Goal: Task Accomplishment & Management: Complete application form

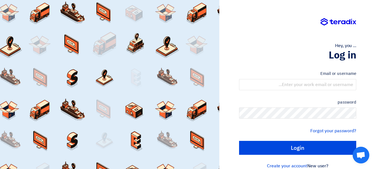
type input "[EMAIL_ADDRESS][DOMAIN_NAME]"
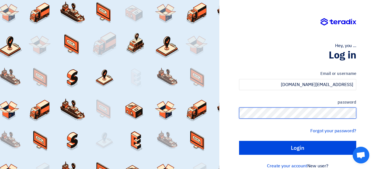
click at [239, 141] on input "Login" at bounding box center [297, 148] width 117 height 14
type input "Sign in"
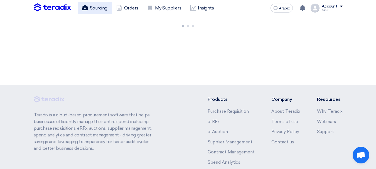
click at [92, 9] on font "Sourcing" at bounding box center [99, 7] width 18 height 5
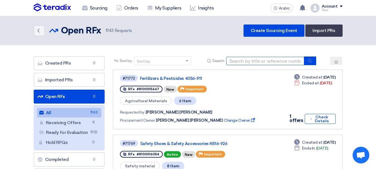
click at [275, 64] on input at bounding box center [266, 61] width 78 height 8
type input "67812"
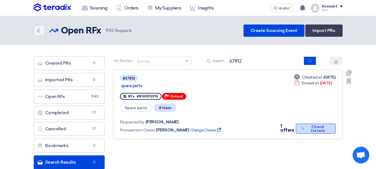
click at [313, 125] on font "Check Details" at bounding box center [318, 129] width 14 height 9
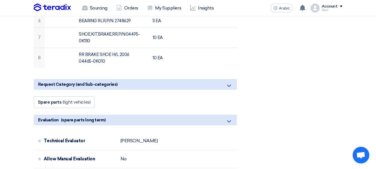
scroll to position [195, 0]
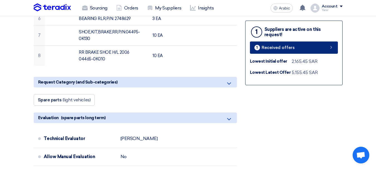
click at [293, 53] on link "1 Received offers" at bounding box center [294, 48] width 88 height 12
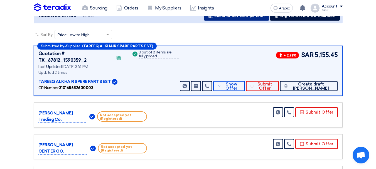
scroll to position [84, 0]
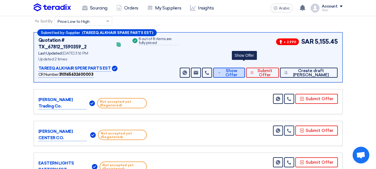
click at [238, 68] on font "Show Offer" at bounding box center [232, 72] width 12 height 9
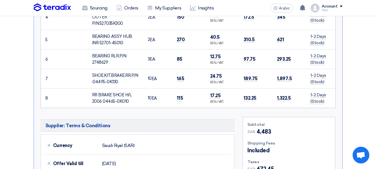
scroll to position [334, 0]
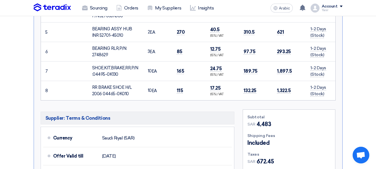
drag, startPoint x: 94, startPoint y: 60, endPoint x: 125, endPoint y: 65, distance: 31.1
click at [125, 65] on td "SHOE,KIT,BRAKE,RR,P/N:04495-0K130" at bounding box center [116, 72] width 56 height 20
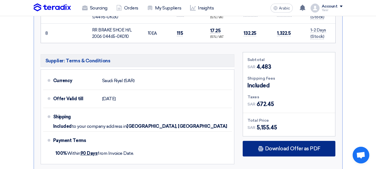
scroll to position [418, 0]
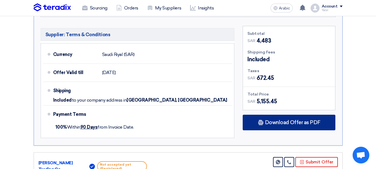
click at [284, 120] on font "Download Offer as PDF" at bounding box center [292, 123] width 55 height 6
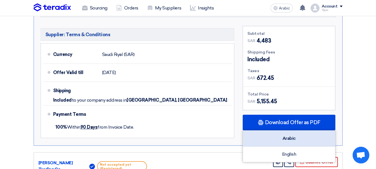
click at [299, 131] on div "Arabic" at bounding box center [289, 139] width 92 height 16
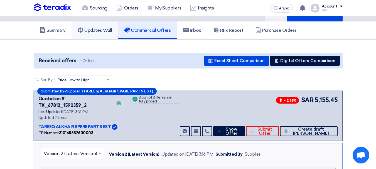
scroll to position [0, 0]
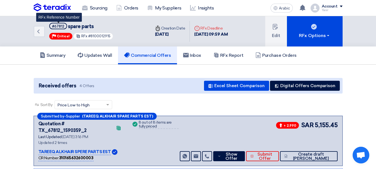
click at [63, 26] on font "#67812" at bounding box center [58, 26] width 12 height 4
copy font "67812"
click at [33, 31] on div "Back #67812 spare parts Priority Critical RFx #8100012915 Time Creation Date [D…" at bounding box center [189, 31] width 318 height 30
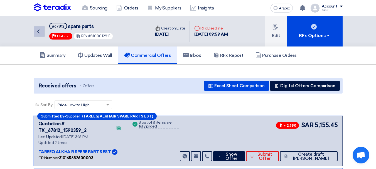
click at [43, 36] on link "Back" at bounding box center [39, 31] width 11 height 11
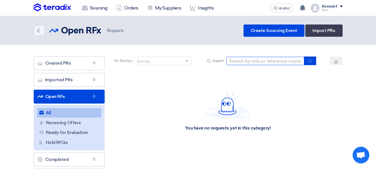
click at [286, 64] on input at bounding box center [266, 61] width 78 height 8
paste input "8100016309"
type input "8100016309"
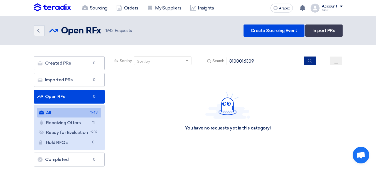
click at [313, 63] on button "submit" at bounding box center [310, 61] width 12 height 9
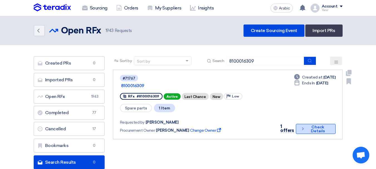
click at [317, 125] on font "Check Details" at bounding box center [318, 129] width 14 height 9
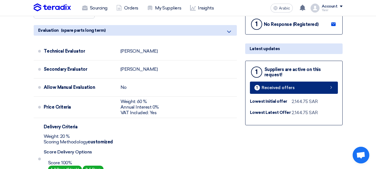
click at [296, 92] on link "1 Received offers" at bounding box center [294, 88] width 88 height 12
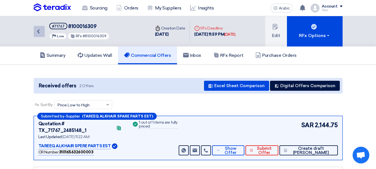
click at [38, 35] on link "Back" at bounding box center [39, 31] width 11 height 11
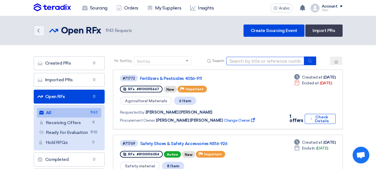
click at [229, 61] on input at bounding box center [266, 61] width 78 height 8
type input "15951"
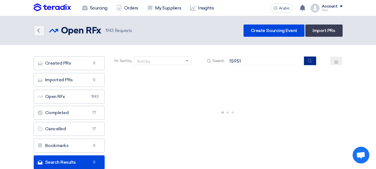
click at [309, 62] on icon "submit" at bounding box center [310, 61] width 4 height 4
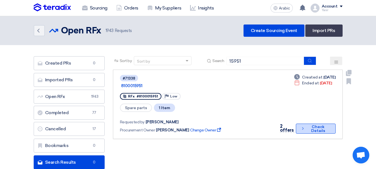
click at [317, 125] on font "Check Details" at bounding box center [318, 129] width 14 height 9
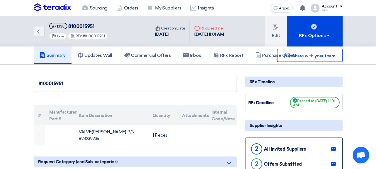
click at [87, 26] on font "8100015951" at bounding box center [81, 26] width 26 height 6
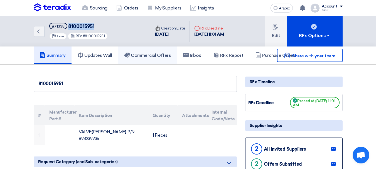
copy font "8100015951"
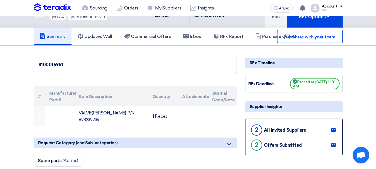
scroll to position [56, 0]
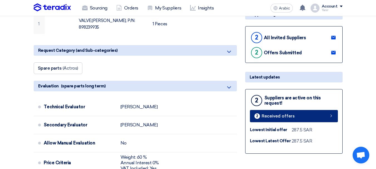
click at [301, 117] on link "2 Received offers" at bounding box center [294, 116] width 88 height 12
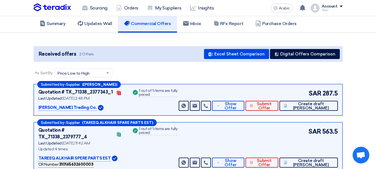
scroll to position [56, 0]
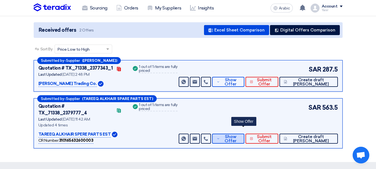
click at [237, 135] on font "Show Offer" at bounding box center [231, 138] width 12 height 9
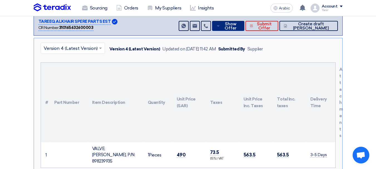
scroll to position [195, 0]
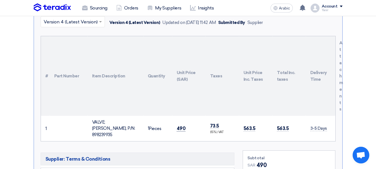
click at [178, 126] on font "490" at bounding box center [181, 129] width 9 height 6
copy font "490"
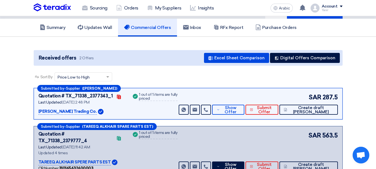
scroll to position [0, 0]
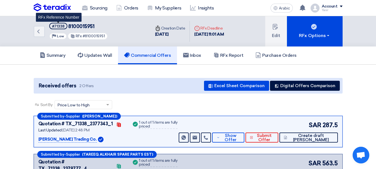
click at [61, 28] on span "#71338" at bounding box center [58, 26] width 18 height 6
copy font "71338"
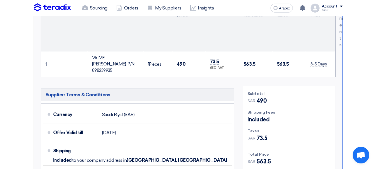
scroll to position [306, 0]
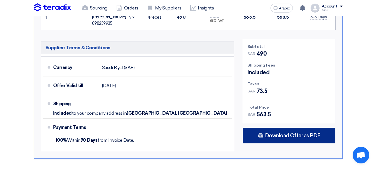
click at [277, 133] on font "Download Offer as PDF" at bounding box center [292, 136] width 55 height 6
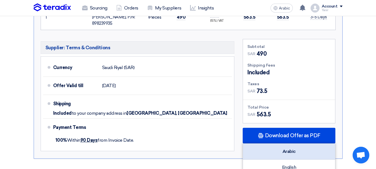
click at [292, 144] on div "Arabic" at bounding box center [289, 152] width 92 height 16
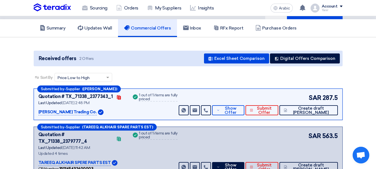
scroll to position [0, 0]
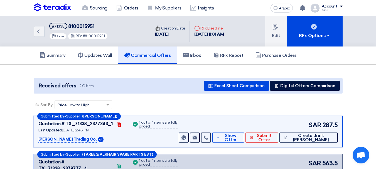
click at [37, 40] on div "Back #71338 8100015951 Priority Low RFx #8100015951" at bounding box center [92, 31] width 117 height 30
click at [36, 34] on icon "Back" at bounding box center [38, 31] width 7 height 7
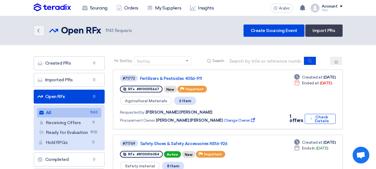
click at [263, 69] on div "Sort by Sort by Search" at bounding box center [228, 62] width 230 height 13
click at [263, 63] on input at bounding box center [266, 61] width 78 height 8
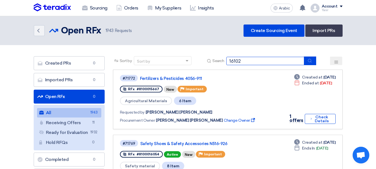
type input "16102"
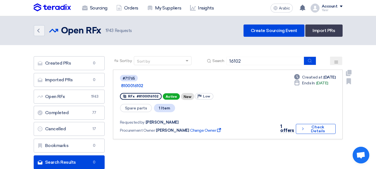
click at [299, 123] on div "1 offers Check details Check Details" at bounding box center [306, 128] width 59 height 11
click at [301, 126] on icon "Check details" at bounding box center [303, 128] width 4 height 5
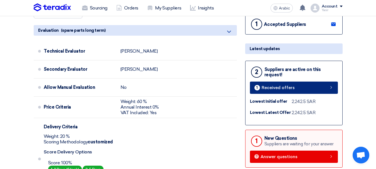
click at [295, 89] on link "1 Received offers" at bounding box center [294, 88] width 88 height 12
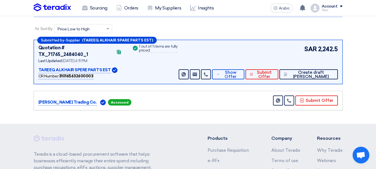
scroll to position [103, 0]
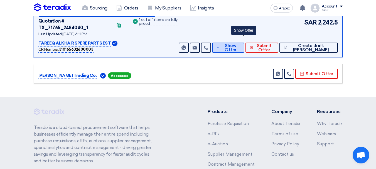
click at [237, 43] on font "Show Offer" at bounding box center [231, 47] width 12 height 9
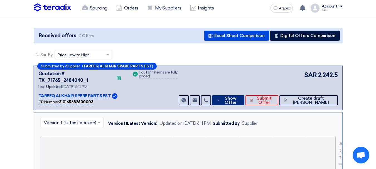
scroll to position [0, 0]
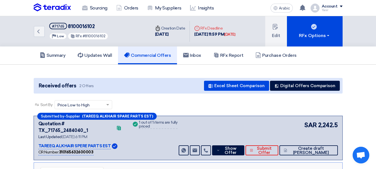
click at [75, 27] on font "8100016102" at bounding box center [81, 26] width 27 height 6
copy font "8100016102"
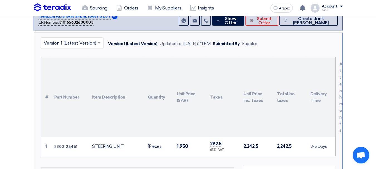
scroll to position [139, 0]
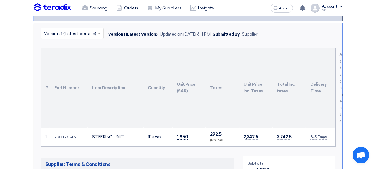
click at [185, 134] on font "1,950" at bounding box center [182, 137] width 11 height 6
copy font "1,950"
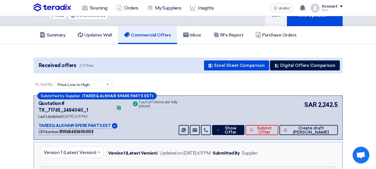
scroll to position [0, 0]
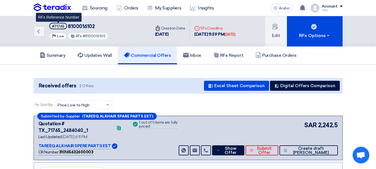
click at [60, 28] on font "#71765" at bounding box center [58, 26] width 12 height 4
copy font "71765"
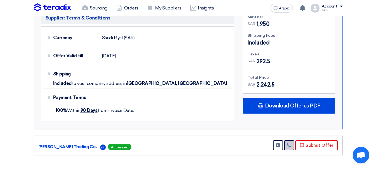
scroll to position [306, 0]
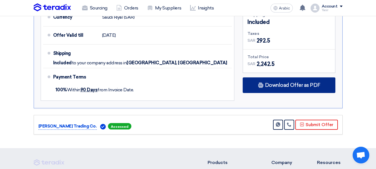
click at [285, 82] on font "Download Offer as PDF" at bounding box center [292, 85] width 55 height 6
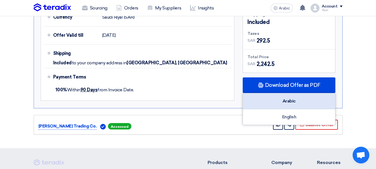
click at [288, 94] on div "Arabic" at bounding box center [289, 101] width 92 height 16
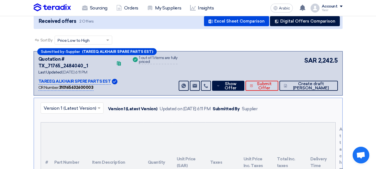
scroll to position [0, 0]
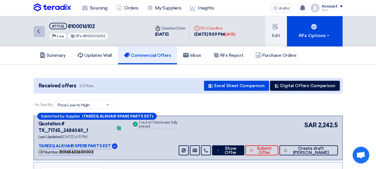
click at [35, 30] on icon "Back" at bounding box center [38, 31] width 7 height 7
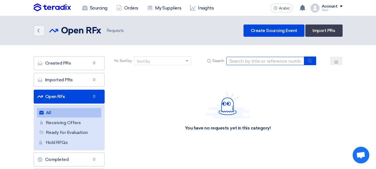
click at [282, 64] on input at bounding box center [266, 61] width 78 height 8
paste input "8100016309"
type input "8100016309"
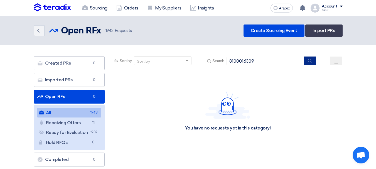
click at [312, 64] on button "submit" at bounding box center [310, 61] width 12 height 9
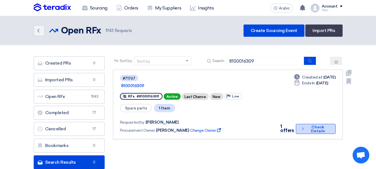
click at [310, 125] on font "Check Details" at bounding box center [317, 129] width 23 height 8
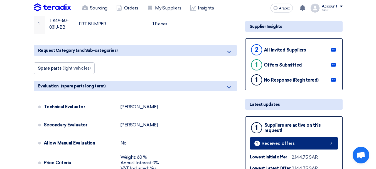
click at [267, 140] on link "1 Received offers" at bounding box center [294, 143] width 88 height 12
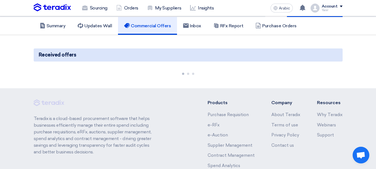
scroll to position [75, 0]
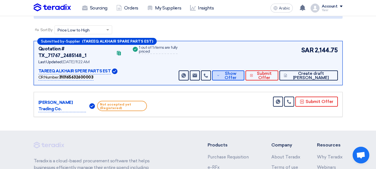
click at [226, 71] on button "Show Offer" at bounding box center [228, 75] width 32 height 10
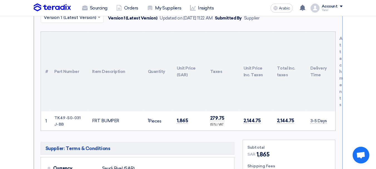
scroll to position [159, 0]
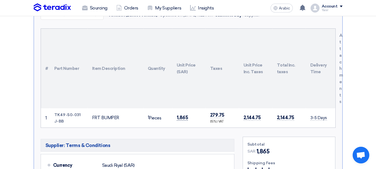
click at [183, 115] on font "1,865" at bounding box center [182, 118] width 11 height 6
copy font "1,865"
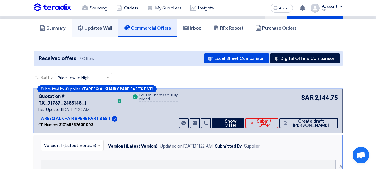
scroll to position [0, 0]
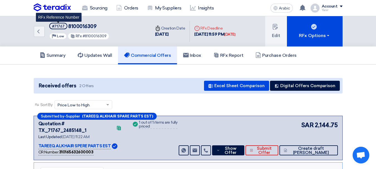
click at [56, 24] on font "#71767" at bounding box center [58, 26] width 13 height 4
copy font "71767"
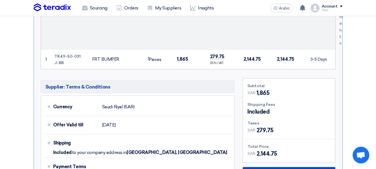
scroll to position [251, 0]
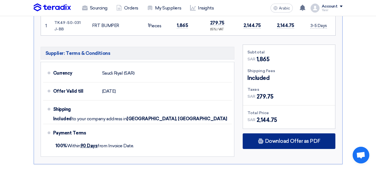
click at [289, 133] on div "Download Offer as PDF" at bounding box center [289, 141] width 93 height 16
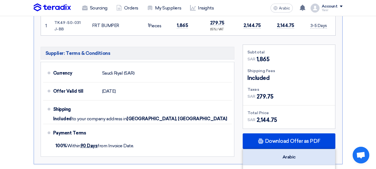
click at [292, 154] on font "Arabic" at bounding box center [289, 156] width 13 height 5
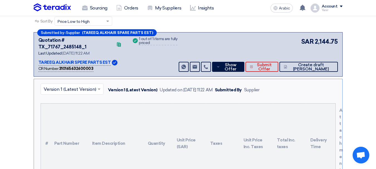
scroll to position [167, 0]
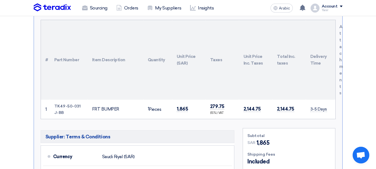
drag, startPoint x: 54, startPoint y: 99, endPoint x: 67, endPoint y: 104, distance: 13.7
click at [67, 104] on td "TK49-50-031J-BB" at bounding box center [69, 109] width 38 height 19
copy font "TK49-50-031J-BB"
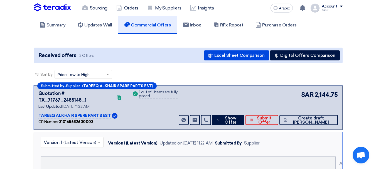
scroll to position [0, 0]
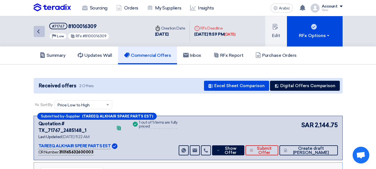
click at [41, 34] on icon "Back" at bounding box center [38, 31] width 7 height 7
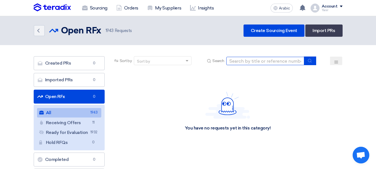
drag, startPoint x: 247, startPoint y: 59, endPoint x: 280, endPoint y: 65, distance: 33.4
click at [247, 59] on input at bounding box center [266, 61] width 78 height 8
paste input "8100016319"
type input "8100016319"
click at [312, 65] on div "Sort by Sort by Search 8100016319" at bounding box center [228, 62] width 230 height 13
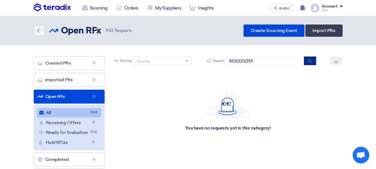
click at [310, 58] on button "submit" at bounding box center [310, 61] width 12 height 9
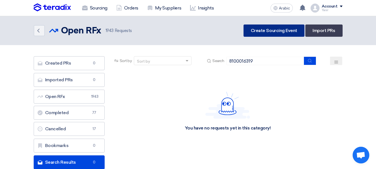
click at [281, 35] on link "Create Sourcing Event" at bounding box center [274, 31] width 61 height 12
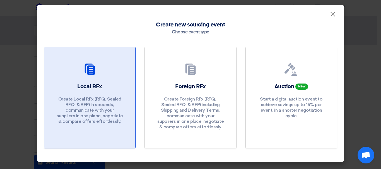
click at [99, 87] on font "Local RFx" at bounding box center [89, 87] width 25 height 6
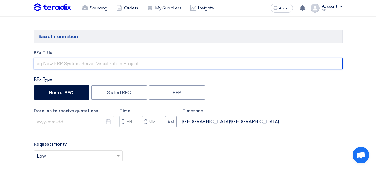
click at [81, 67] on input "text" at bounding box center [188, 63] width 309 height 11
paste input "8100016319"
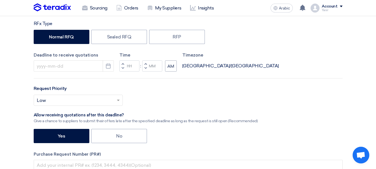
scroll to position [139, 0]
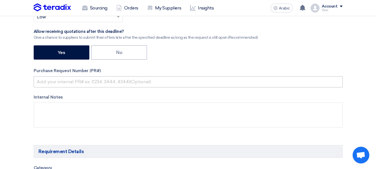
type input "8100016319"
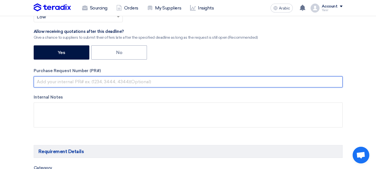
click at [90, 79] on input "text" at bounding box center [188, 81] width 309 height 11
paste input "8100016319"
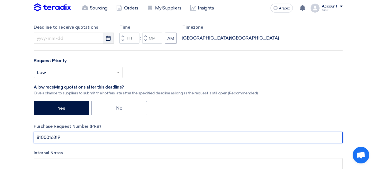
type input "8100016319"
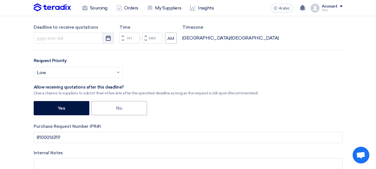
click at [106, 38] on icon "Pick a date" at bounding box center [109, 38] width 6 height 6
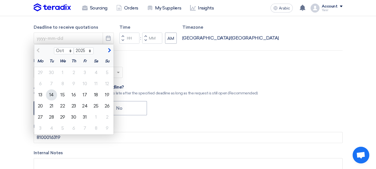
click at [52, 95] on font "14" at bounding box center [51, 94] width 4 height 5
type input "[DATE]"
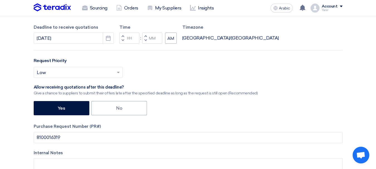
click at [121, 42] on button "Decrement hours" at bounding box center [123, 40] width 7 height 7
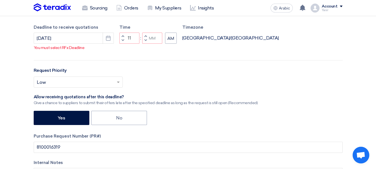
click at [145, 42] on span "button" at bounding box center [146, 40] width 2 height 3
type input "10"
type input "59"
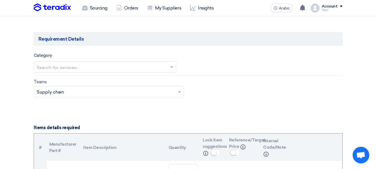
scroll to position [334, 0]
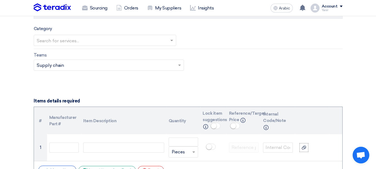
click at [65, 39] on input "text" at bounding box center [102, 40] width 131 height 9
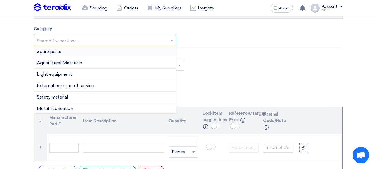
drag, startPoint x: 55, startPoint y: 50, endPoint x: 61, endPoint y: 52, distance: 6.0
click at [55, 50] on span "Spare parts" at bounding box center [49, 51] width 25 height 5
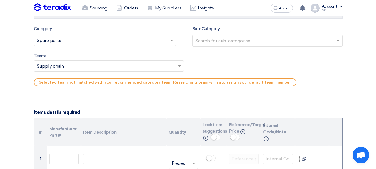
click at [242, 45] on input "text" at bounding box center [269, 41] width 146 height 9
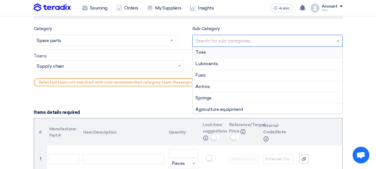
type input "S"
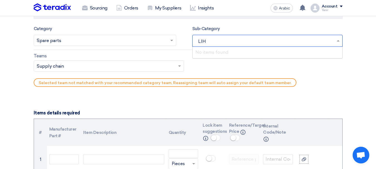
type input "LI"
click at [218, 53] on span "light vehicles" at bounding box center [210, 52] width 28 height 5
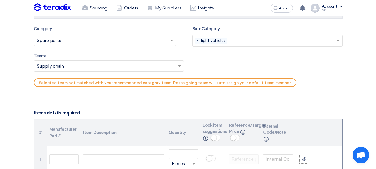
click at [107, 64] on input "text" at bounding box center [106, 66] width 139 height 9
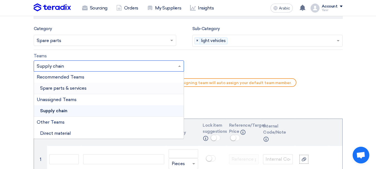
click at [67, 90] on span "Spare parts & services" at bounding box center [63, 88] width 47 height 5
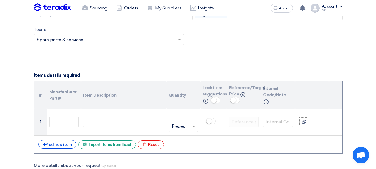
scroll to position [390, 0]
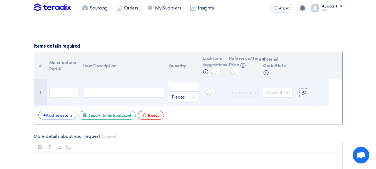
click at [96, 95] on div at bounding box center [123, 93] width 81 height 10
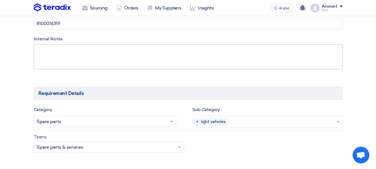
scroll to position [223, 0]
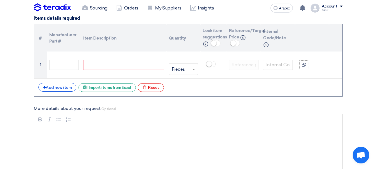
paste div
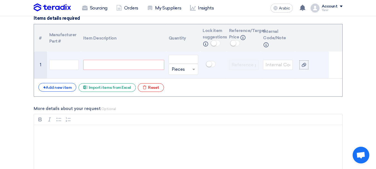
scroll to position [415, 0]
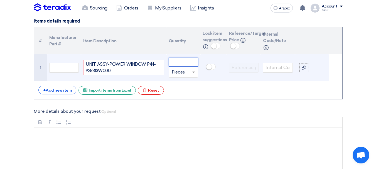
click at [174, 65] on input "number" at bounding box center [184, 62] width 30 height 9
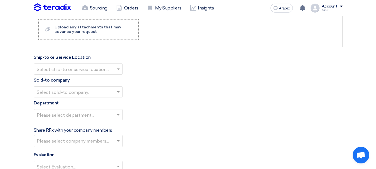
scroll to position [582, 0]
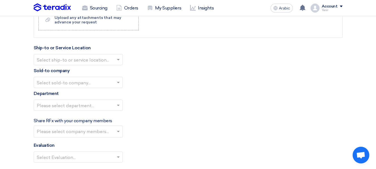
click at [59, 60] on input "text" at bounding box center [75, 59] width 77 height 9
type input "1"
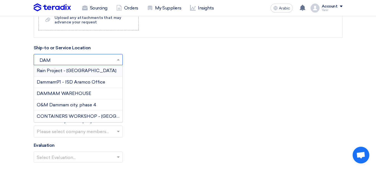
type input "DAMM"
click at [62, 94] on span "DAMMAM WAREHOUSE" at bounding box center [64, 93] width 55 height 5
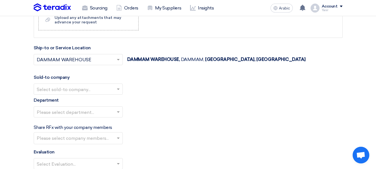
click at [74, 80] on div "Sold-to company Select sold-to company..." at bounding box center [188, 84] width 309 height 21
click at [75, 91] on input "text" at bounding box center [75, 89] width 77 height 9
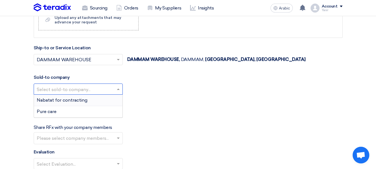
click at [69, 101] on span "Nabatat for contracting" at bounding box center [62, 100] width 51 height 5
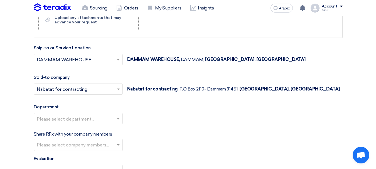
click at [64, 111] on div "Department Please select department..." at bounding box center [188, 116] width 309 height 25
click at [73, 115] on input "text" at bounding box center [75, 119] width 77 height 9
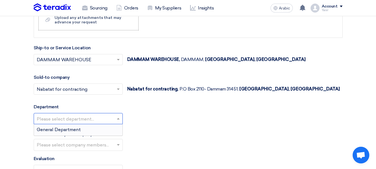
click at [62, 128] on span "General Department" at bounding box center [59, 129] width 44 height 5
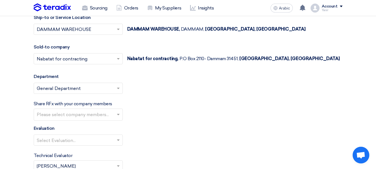
scroll to position [638, 0]
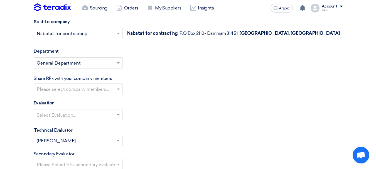
click at [76, 87] on input "text" at bounding box center [79, 89] width 84 height 9
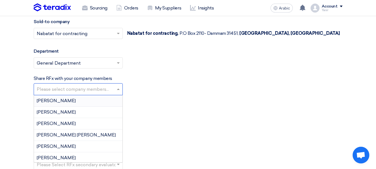
click at [203, 109] on div "Select Evaluation..." at bounding box center [188, 117] width 309 height 16
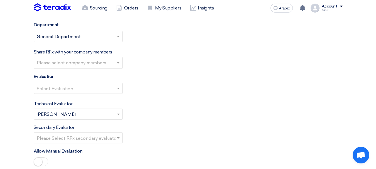
scroll to position [666, 0]
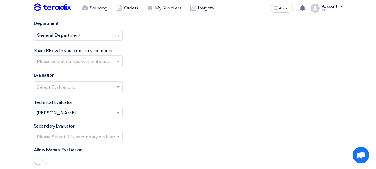
click at [87, 87] on input "text" at bounding box center [75, 87] width 77 height 9
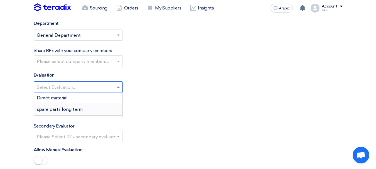
click at [60, 108] on span "spare parts long term" at bounding box center [60, 109] width 46 height 5
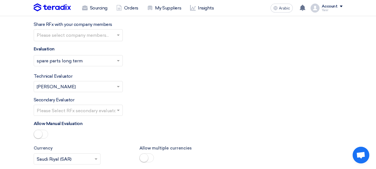
scroll to position [722, 0]
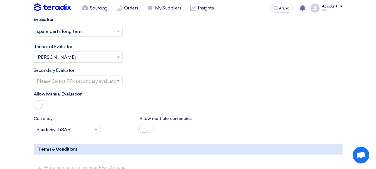
click at [74, 80] on input "text" at bounding box center [75, 81] width 77 height 9
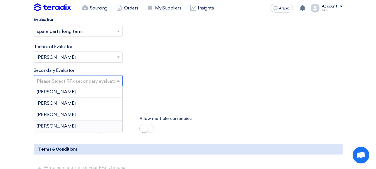
click at [55, 127] on div "[PERSON_NAME]" at bounding box center [78, 126] width 89 height 11
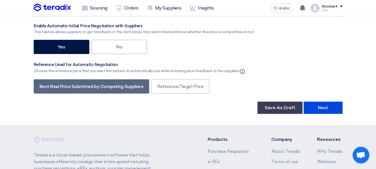
scroll to position [944, 0]
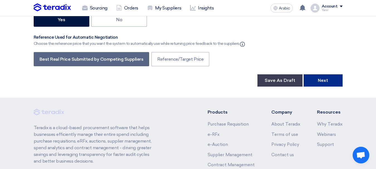
click at [324, 80] on font "Next" at bounding box center [323, 80] width 10 height 5
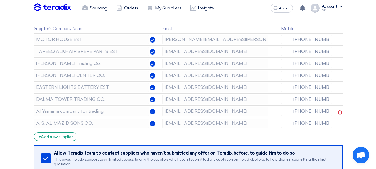
scroll to position [84, 0]
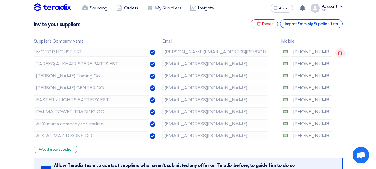
click at [337, 53] on icon at bounding box center [340, 52] width 9 height 9
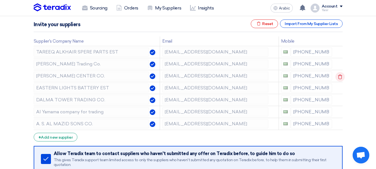
click at [339, 78] on icon at bounding box center [340, 76] width 9 height 9
click at [0, 0] on icon at bounding box center [0, 0] width 0 height 0
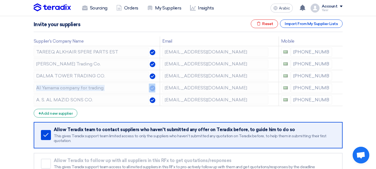
click at [0, 0] on icon at bounding box center [0, 0] width 0 height 0
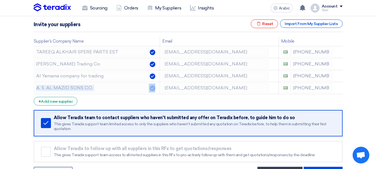
click at [0, 0] on icon at bounding box center [0, 0] width 0 height 0
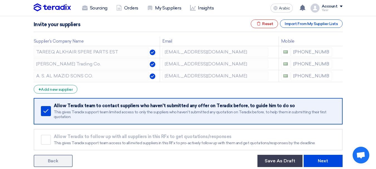
click at [0, 0] on icon at bounding box center [0, 0] width 0 height 0
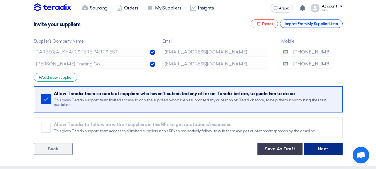
click at [320, 150] on font "Next" at bounding box center [323, 148] width 10 height 5
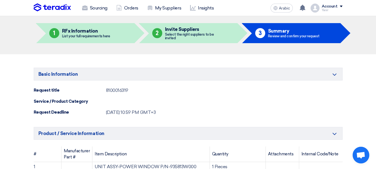
scroll to position [28, 0]
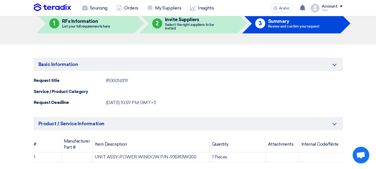
click at [113, 82] on div "8100016319" at bounding box center [117, 80] width 22 height 7
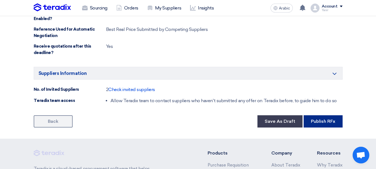
scroll to position [308, 0]
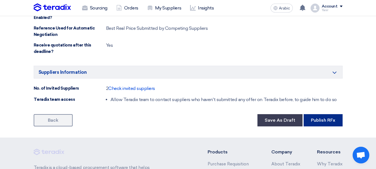
click at [322, 116] on button "Publish RFx" at bounding box center [323, 120] width 39 height 12
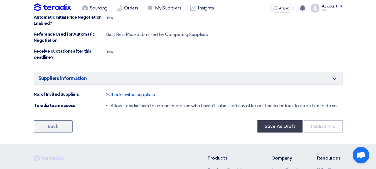
scroll to position [313, 0]
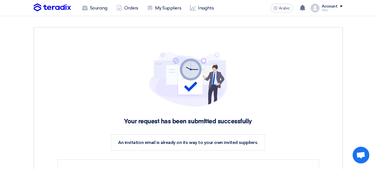
click at [59, 6] on img at bounding box center [52, 7] width 37 height 8
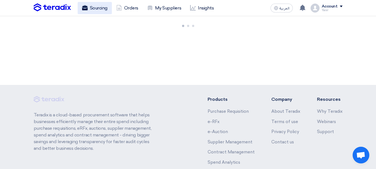
click at [82, 10] on use at bounding box center [85, 7] width 6 height 5
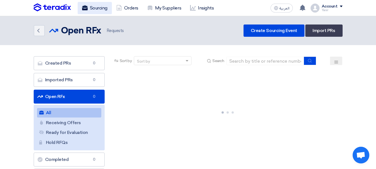
click at [98, 9] on link "Sourcing" at bounding box center [95, 8] width 34 height 12
click at [267, 52] on section "Created PRs Created PRs 0 Imported PRs Imported PRs 0 Open RFx Open RFx 0 All A…" at bounding box center [188, 137] width 376 height 185
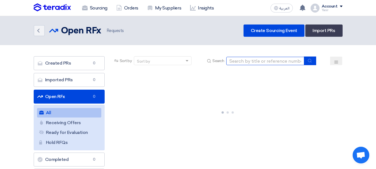
click at [267, 60] on input at bounding box center [266, 61] width 78 height 8
paste input "8100016317"
type input "8100016317"
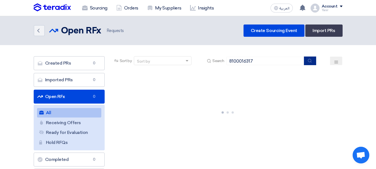
click at [313, 63] on button "submit" at bounding box center [310, 61] width 12 height 9
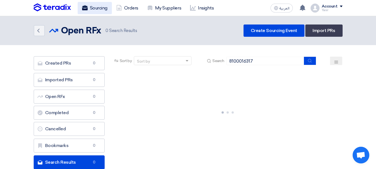
click at [95, 10] on link "Sourcing" at bounding box center [95, 8] width 34 height 12
click at [42, 30] on link "Back" at bounding box center [39, 30] width 11 height 11
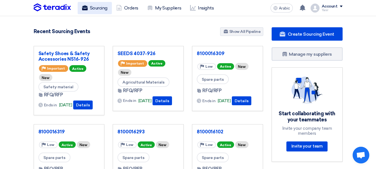
click at [93, 9] on font "Sourcing" at bounding box center [99, 7] width 18 height 5
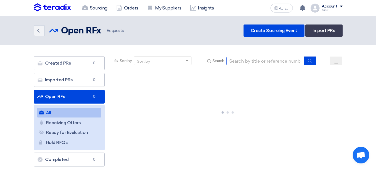
click at [261, 62] on input at bounding box center [266, 61] width 78 height 8
paste input "8100016317"
type input "8100016317"
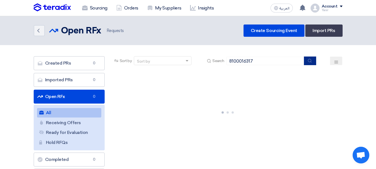
click at [308, 60] on icon "submit" at bounding box center [310, 61] width 4 height 4
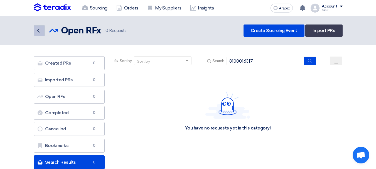
click at [36, 30] on icon "Back" at bounding box center [38, 30] width 7 height 7
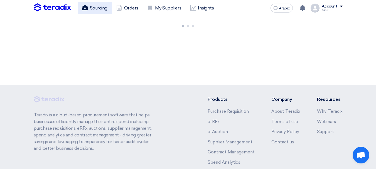
click at [93, 11] on font "Sourcing" at bounding box center [99, 8] width 18 height 7
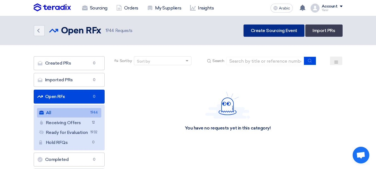
click at [274, 32] on font "Create Sourcing Event" at bounding box center [274, 30] width 47 height 5
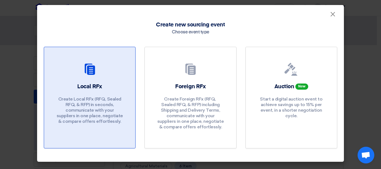
click at [78, 89] on font "Local RFx" at bounding box center [89, 87] width 25 height 6
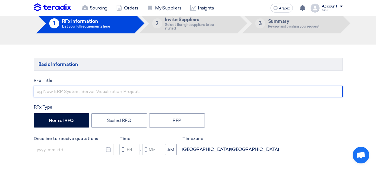
click at [82, 94] on input "text" at bounding box center [188, 91] width 309 height 11
paste input "8100016317"
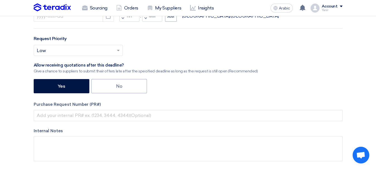
scroll to position [195, 0]
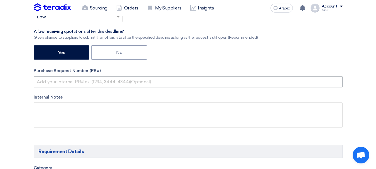
type input "8100016317"
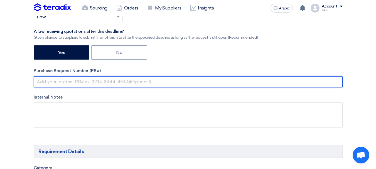
click at [111, 82] on input "text" at bounding box center [188, 81] width 309 height 11
paste input "8100016317"
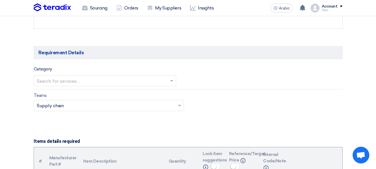
scroll to position [334, 0]
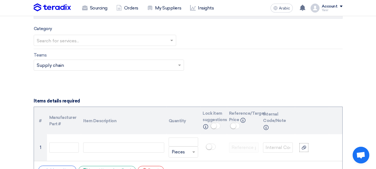
type input "8100016317"
click at [88, 43] on input "text" at bounding box center [102, 40] width 131 height 9
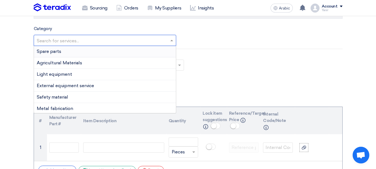
click at [64, 52] on div "Spare parts" at bounding box center [105, 51] width 142 height 11
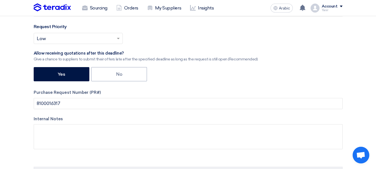
scroll to position [111, 0]
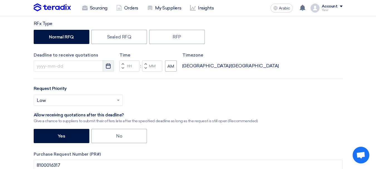
click at [104, 68] on button "Pick a date" at bounding box center [108, 65] width 11 height 11
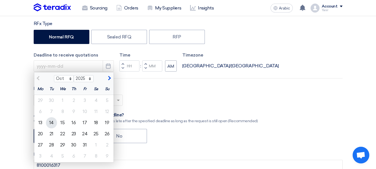
click at [51, 122] on font "14" at bounding box center [51, 122] width 4 height 5
type input "[DATE]"
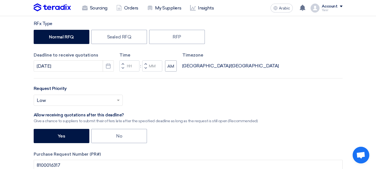
click at [121, 69] on button "Decrement hours" at bounding box center [123, 68] width 7 height 7
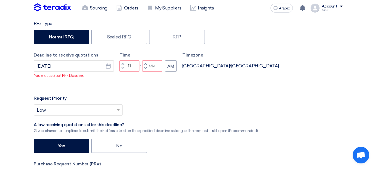
click at [143, 72] on button "Decrement minutes" at bounding box center [145, 68] width 7 height 7
type input "10"
type input "59"
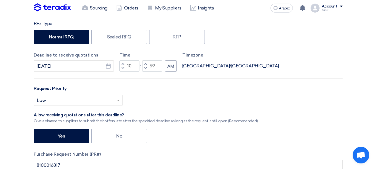
click at [123, 64] on span "button" at bounding box center [123, 63] width 2 height 3
type input "11"
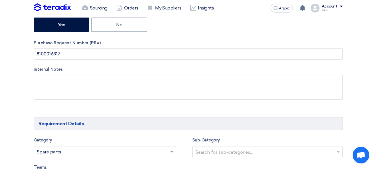
scroll to position [279, 0]
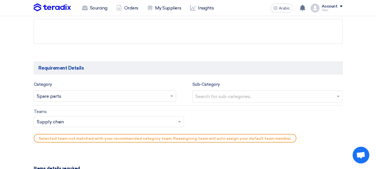
click at [104, 96] on input "text" at bounding box center [102, 96] width 131 height 9
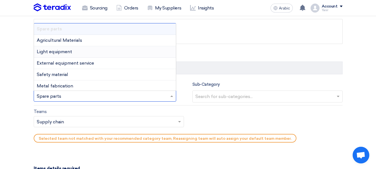
type input "s"
click at [48, 100] on input "text" at bounding box center [102, 96] width 131 height 9
click at [54, 96] on input "text" at bounding box center [102, 96] width 131 height 9
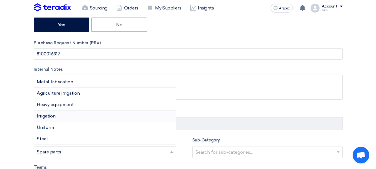
scroll to position [84, 0]
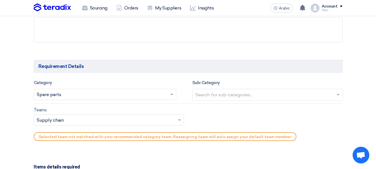
scroll to position [306, 0]
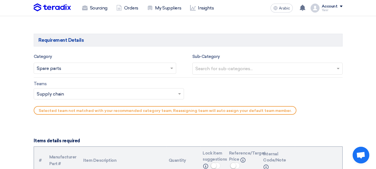
click at [213, 68] on input "text" at bounding box center [269, 69] width 146 height 9
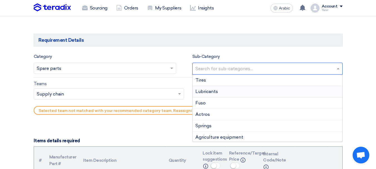
type input "f"
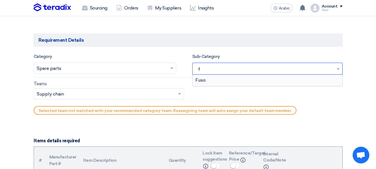
click at [210, 80] on div "Fuso" at bounding box center [268, 80] width 150 height 11
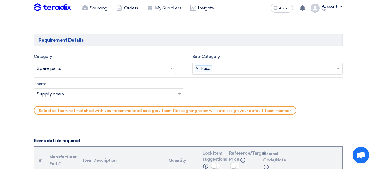
click at [75, 94] on input "text" at bounding box center [106, 94] width 139 height 9
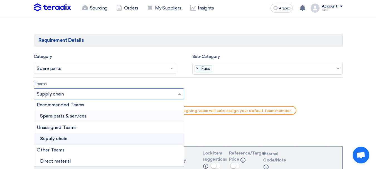
click at [63, 114] on font "Spare parts & services" at bounding box center [63, 115] width 47 height 5
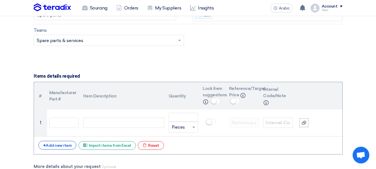
scroll to position [362, 0]
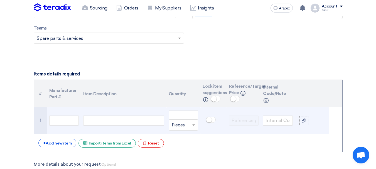
click at [137, 129] on td at bounding box center [123, 120] width 85 height 27
click at [132, 126] on td at bounding box center [123, 120] width 85 height 27
click at [130, 120] on div at bounding box center [123, 121] width 81 height 10
click at [70, 116] on input "text" at bounding box center [64, 121] width 30 height 10
click at [111, 121] on div at bounding box center [123, 121] width 81 height 10
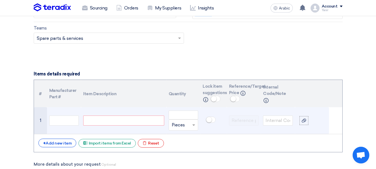
paste div
click at [63, 124] on input "text" at bounding box center [64, 121] width 30 height 10
paste input "MX953135"
type input "MX953135"
click at [136, 120] on div "OIL SEAL" at bounding box center [123, 121] width 81 height 10
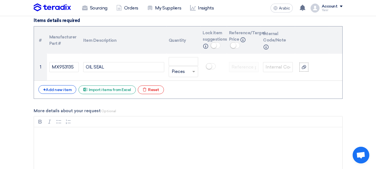
scroll to position [418, 0]
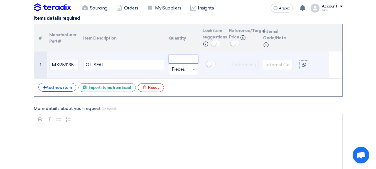
click at [184, 59] on input "number" at bounding box center [184, 59] width 30 height 9
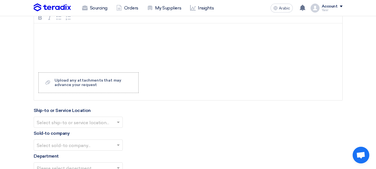
scroll to position [529, 0]
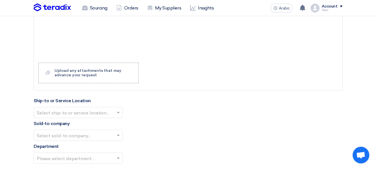
click at [79, 113] on input "text" at bounding box center [75, 112] width 77 height 9
type input "2"
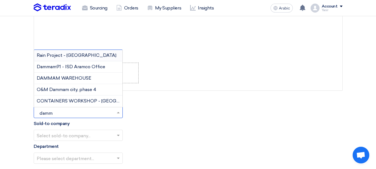
type input "damma"
click at [77, 76] on font "DAMMAM WAREHOUSE" at bounding box center [64, 78] width 55 height 5
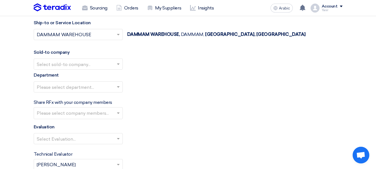
scroll to position [613, 0]
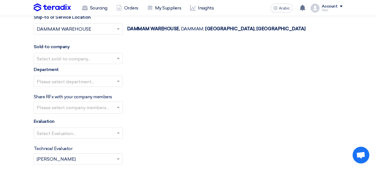
click at [52, 54] on input "text" at bounding box center [75, 58] width 77 height 9
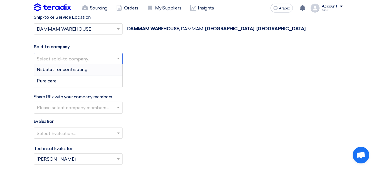
click at [67, 74] on div "Nabatat for contracting" at bounding box center [78, 69] width 89 height 11
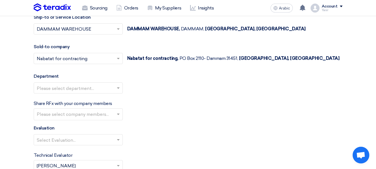
click at [86, 88] on input "text" at bounding box center [75, 88] width 77 height 9
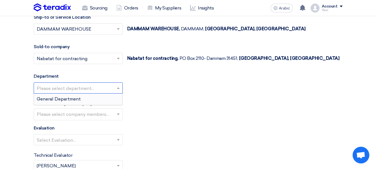
click at [67, 102] on div "General Department" at bounding box center [78, 99] width 89 height 11
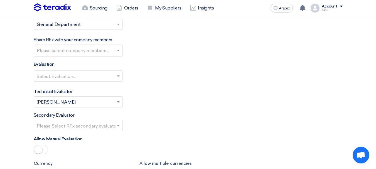
scroll to position [641, 0]
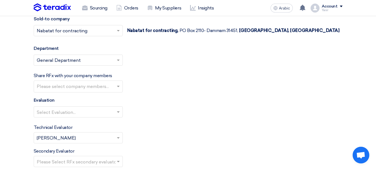
click at [60, 112] on input "text" at bounding box center [75, 112] width 77 height 9
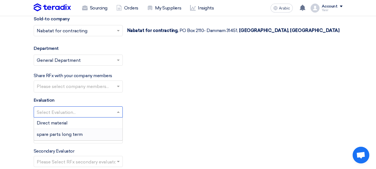
click at [56, 135] on font "spare parts long term" at bounding box center [60, 134] width 46 height 5
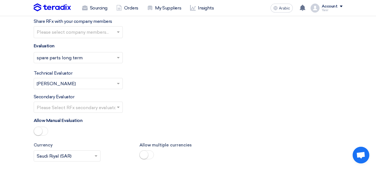
scroll to position [724, 0]
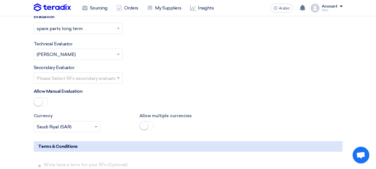
click at [83, 78] on input "text" at bounding box center [75, 78] width 77 height 9
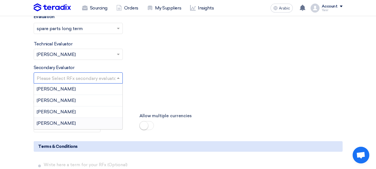
click at [50, 122] on font "[PERSON_NAME]" at bounding box center [56, 123] width 39 height 5
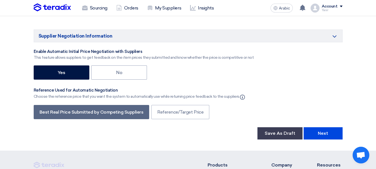
scroll to position [947, 0]
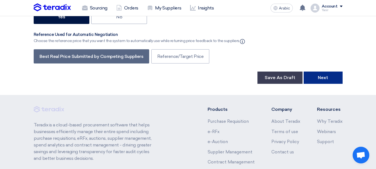
click at [321, 82] on button "Next" at bounding box center [323, 78] width 39 height 12
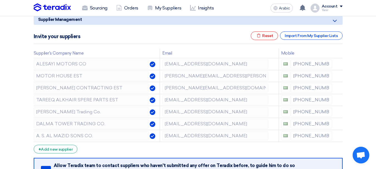
scroll to position [72, 0]
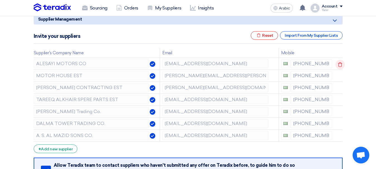
click at [340, 66] on icon at bounding box center [340, 64] width 9 height 9
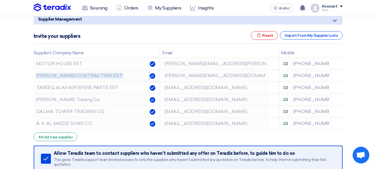
click at [0, 0] on icon at bounding box center [0, 0] width 0 height 0
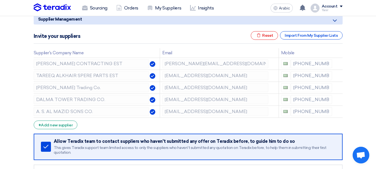
click at [0, 0] on icon at bounding box center [0, 0] width 0 height 0
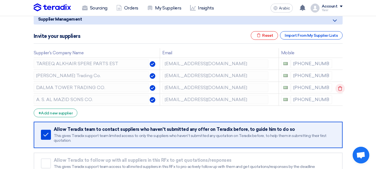
click at [338, 87] on icon at bounding box center [340, 88] width 9 height 9
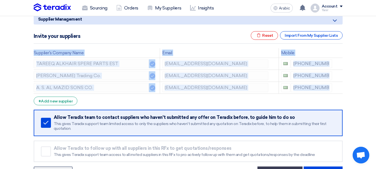
click at [0, 0] on icon at bounding box center [0, 0] width 0 height 0
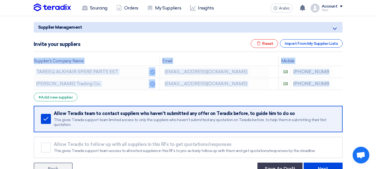
scroll to position [155, 0]
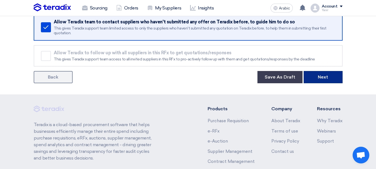
click at [327, 79] on font "Next" at bounding box center [323, 76] width 10 height 5
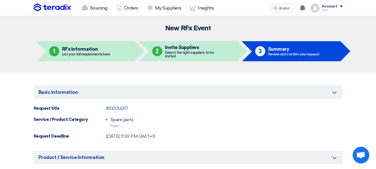
click at [123, 110] on font "8100016317" at bounding box center [117, 108] width 22 height 5
copy font "8100016317"
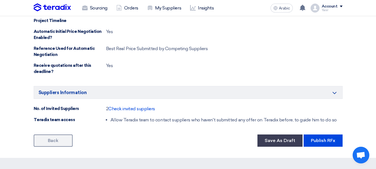
scroll to position [334, 0]
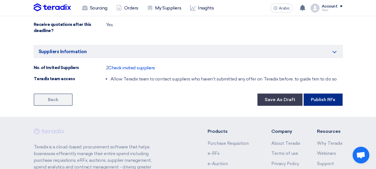
click at [319, 97] on font "Publish RFx" at bounding box center [323, 99] width 25 height 5
